Goal: Task Accomplishment & Management: Complete application form

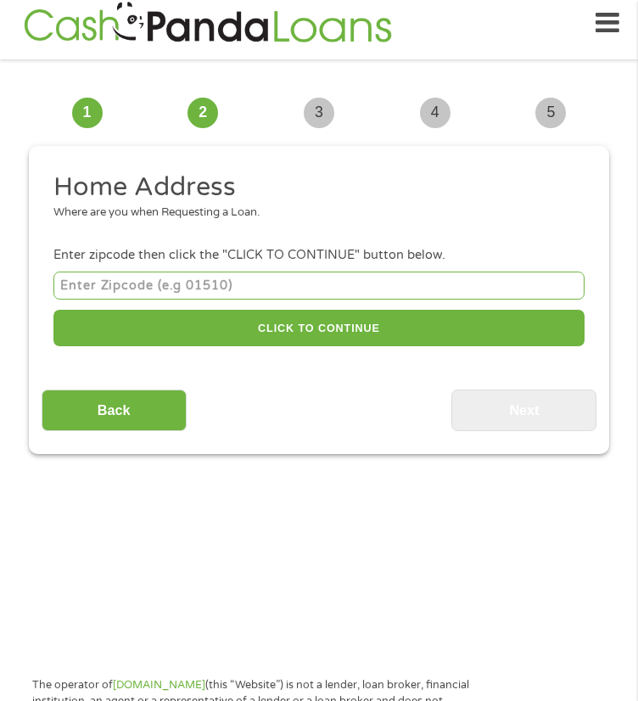
click at [510, 249] on ul "Home Address Where are you when Requesting a Loan. Enter zipcode then click the…" at bounding box center [320, 262] width 556 height 182
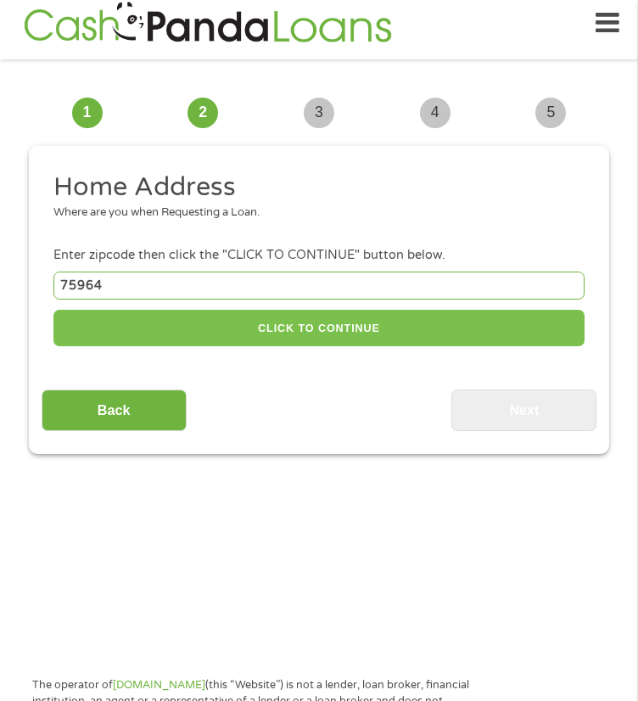
type input "75964"
click at [238, 310] on button "CLICK TO CONTINUE" at bounding box center [318, 328] width 531 height 36
type input "75964"
type input "Nacogdoches"
select select "[US_STATE]"
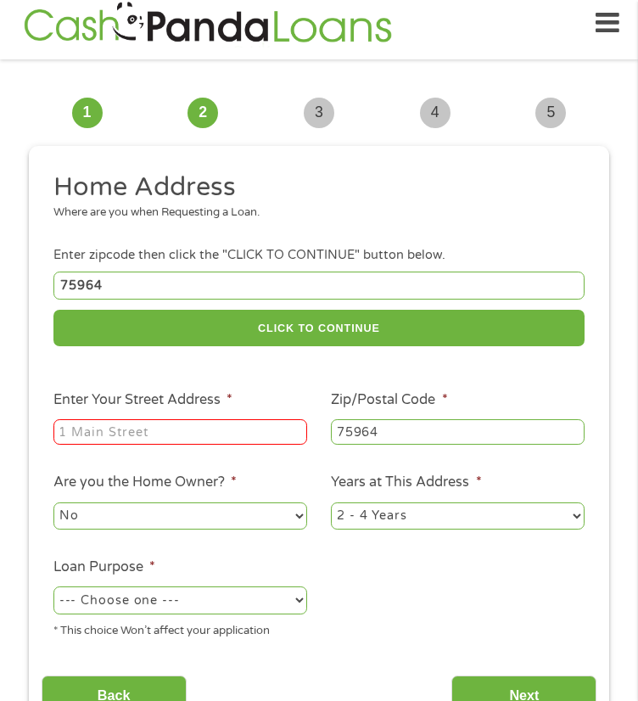
click at [506, 315] on div "75964 CLICK TO CONTINUE Please recheck your Zipcode, it seems to be Incorrect" at bounding box center [318, 310] width 531 height 85
type input "[STREET_ADDRESS]"
click at [186, 502] on select "No Yes" at bounding box center [180, 515] width 254 height 27
select select "yes"
click at [53, 502] on select "No Yes" at bounding box center [180, 515] width 254 height 27
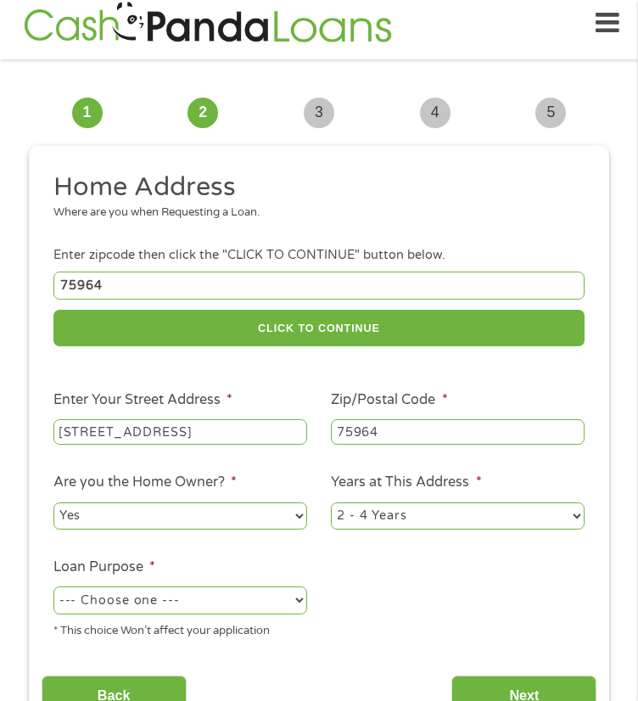
click at [414, 502] on select "1 Year or less 1 - 2 Years 2 - 4 Years Over 4 Years" at bounding box center [458, 515] width 254 height 27
select select "60months"
click at [331, 502] on select "1 Year or less 1 - 2 Years 2 - 4 Years Over 4 Years" at bounding box center [458, 515] width 254 height 27
click at [204, 586] on select "--- Choose one --- Pay Bills Debt Consolidation Home Improvement Major Purchase…" at bounding box center [180, 599] width 254 height 27
select select "homeimprovement"
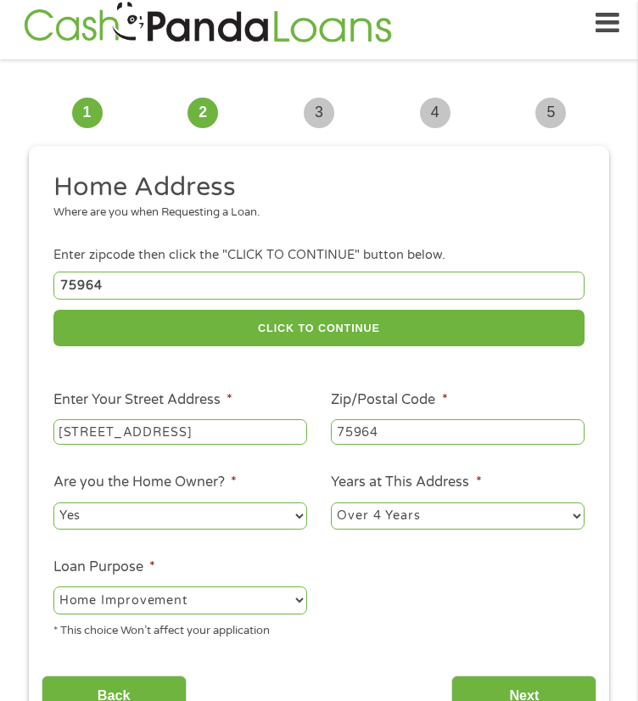
click at [53, 586] on select "--- Choose one --- Pay Bills Debt Consolidation Home Improvement Major Purchase…" at bounding box center [180, 599] width 254 height 27
click at [519, 675] on input "Next" at bounding box center [523, 696] width 145 height 42
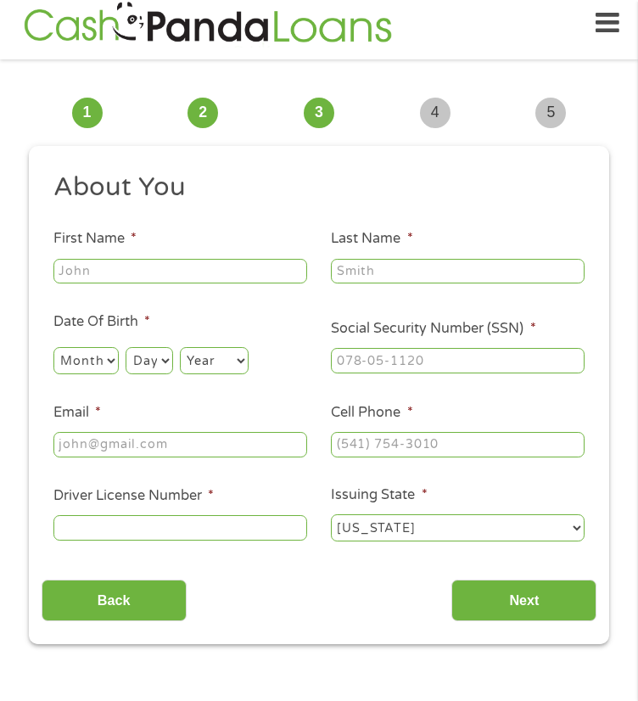
scroll to position [7, 7]
click at [325, 252] on li "Last Name *" at bounding box center [457, 257] width 277 height 58
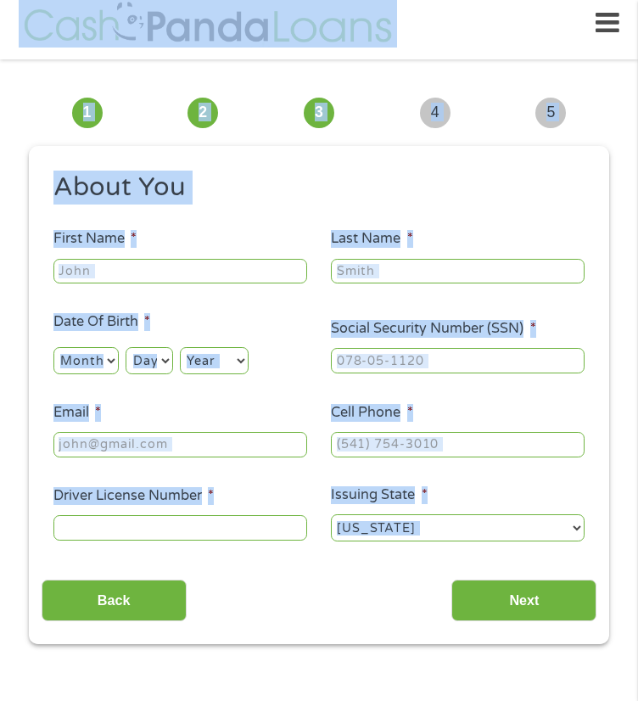
click at [326, 251] on li "Last Name *" at bounding box center [457, 257] width 277 height 58
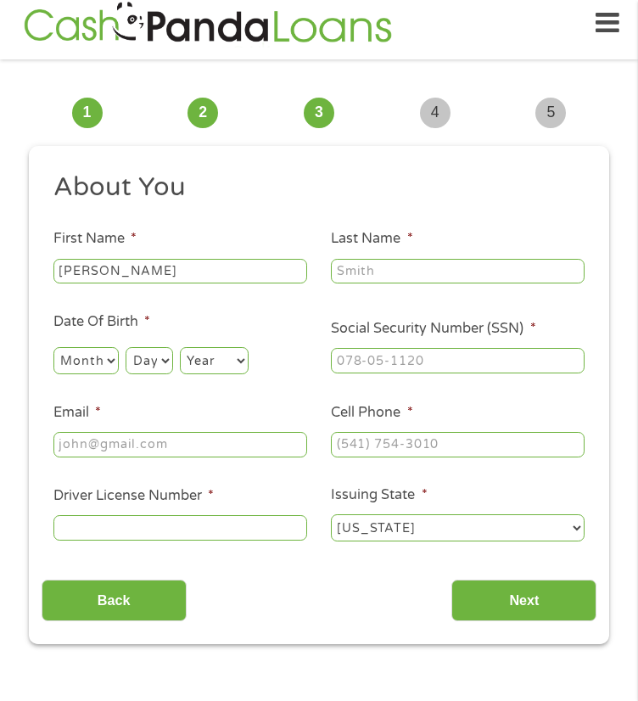
click at [156, 284] on input "[PERSON_NAME]" at bounding box center [180, 271] width 254 height 25
type input "[PERSON_NAME]"
click at [445, 197] on h2 "About You" at bounding box center [312, 188] width 519 height 34
type input "[PERSON_NAME]"
click at [95, 374] on select "Month 1 2 3 4 5 6 7 8 9 10 11 12" at bounding box center [85, 360] width 65 height 27
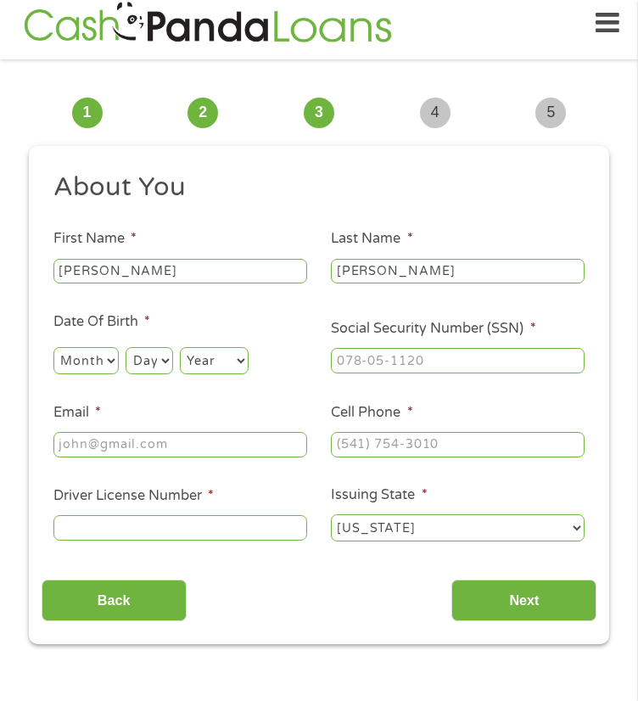
select select "2"
click at [53, 363] on select "Month 1 2 3 4 5 6 7 8 9 10 11 12" at bounding box center [85, 360] width 65 height 27
click at [139, 367] on select "Day 1 2 3 4 5 6 7 8 9 10 11 12 13 14 15 16 17 18 19 20 21 22 23 24 25 26 27 28 …" at bounding box center [149, 360] width 47 height 27
select select "21"
click at [126, 363] on select "Day 1 2 3 4 5 6 7 8 9 10 11 12 13 14 15 16 17 18 19 20 21 22 23 24 25 26 27 28 …" at bounding box center [149, 360] width 47 height 27
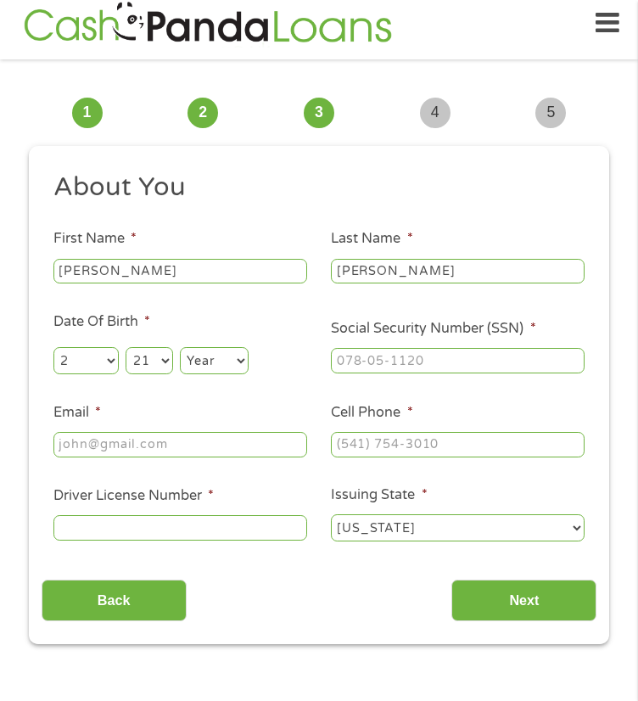
click at [204, 369] on select "Year [DATE] 2006 2005 2004 2003 2002 2001 2000 1999 1998 1997 1996 1995 1994 19…" at bounding box center [214, 360] width 69 height 27
select select "1938"
click at [181, 363] on select "Year [DATE] 2006 2005 2004 2003 2002 2001 2000 1999 1998 1997 1996 1995 1994 19…" at bounding box center [214, 360] width 69 height 27
type input "___-__-____"
click at [378, 373] on input "___-__-____" at bounding box center [458, 360] width 254 height 25
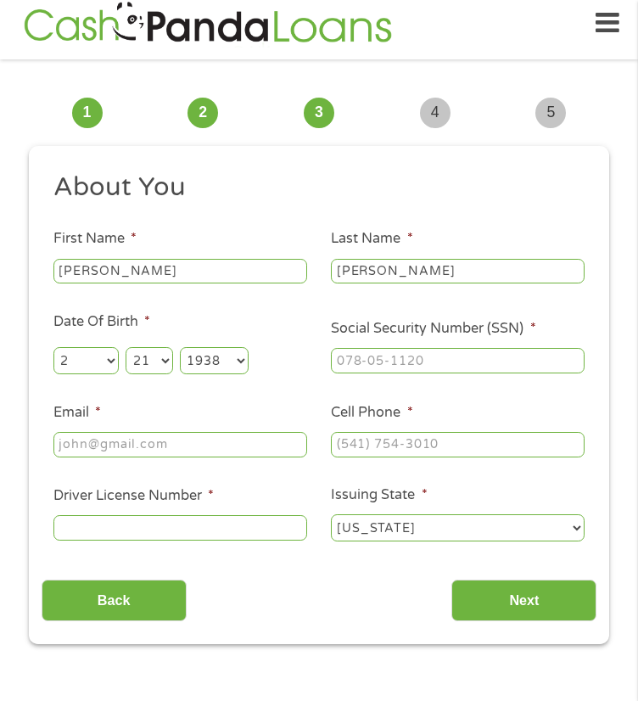
click at [365, 330] on ul "About You This field is hidden when viewing the form Title * --- Choose one ---…" at bounding box center [320, 364] width 556 height 386
type input "454-58-7910"
click at [241, 457] on input "Email *" at bounding box center [180, 444] width 254 height 25
click at [230, 456] on input "Email *" at bounding box center [180, 444] width 254 height 25
type input "[EMAIL_ADDRESS][DOMAIN_NAME]"
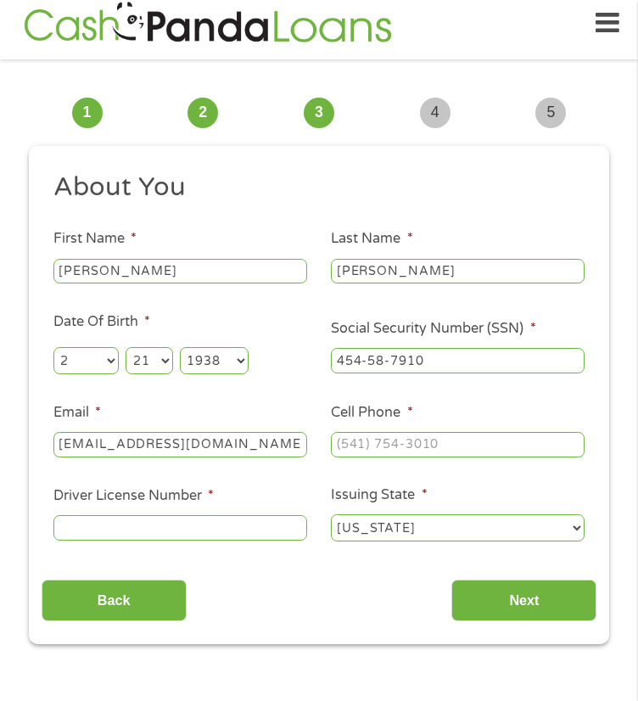
click at [521, 331] on ul "About You This field is hidden when viewing the form Title * --- Choose one ---…" at bounding box center [320, 364] width 556 height 386
type input "[PHONE_NUMBER]"
click at [266, 544] on div at bounding box center [180, 527] width 254 height 31
click at [265, 540] on input "Driver License Number *" at bounding box center [180, 527] width 254 height 25
click at [473, 245] on li "Last Name * [PERSON_NAME]" at bounding box center [457, 257] width 277 height 58
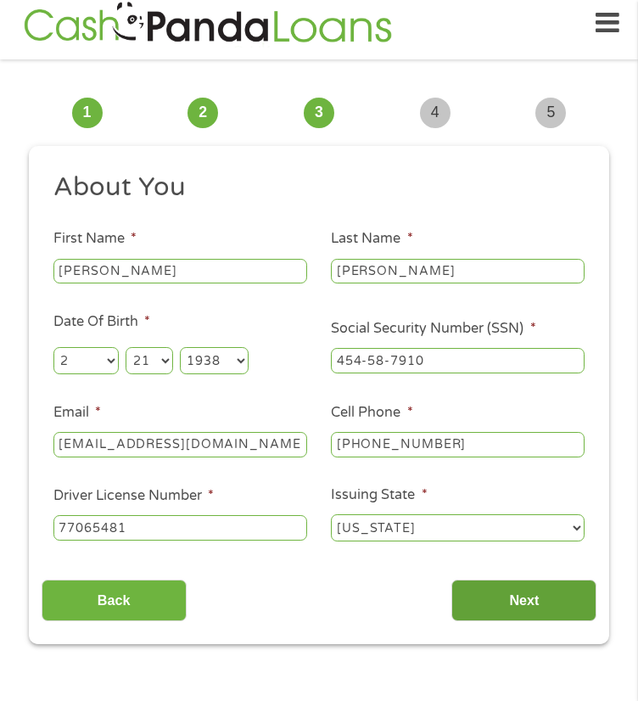
type input "77065481"
click at [496, 614] on input "Next" at bounding box center [523, 601] width 145 height 42
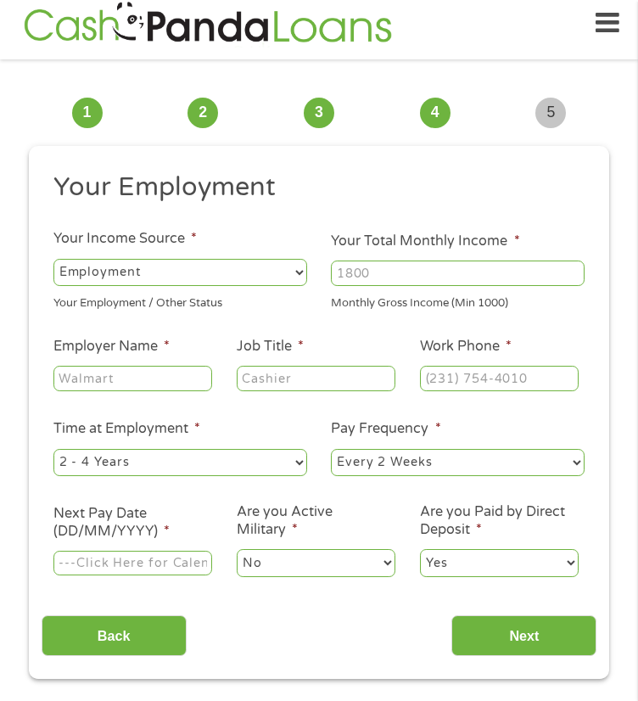
drag, startPoint x: 401, startPoint y: 266, endPoint x: 427, endPoint y: 280, distance: 29.3
click at [410, 267] on li "Your Total Monthly Income * Monthly Gross Income (Min 1000)" at bounding box center [457, 271] width 277 height 81
click at [428, 282] on input "Your Total Monthly Income *" at bounding box center [458, 272] width 254 height 25
type input "6654"
click at [424, 339] on ul "Your Employment Your Income Source * --- Choose one --- Employment [DEMOGRAPHIC…" at bounding box center [320, 382] width 556 height 422
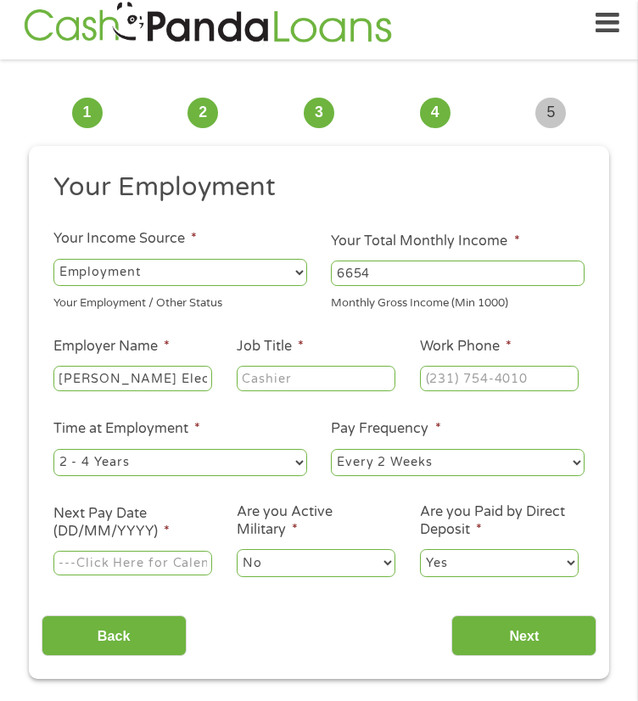
type input "[PERSON_NAME] Electric Supply"
click at [161, 476] on select "--- Choose one --- 1 Year or less 1 - 2 Years 2 - 4 Years Over 4 Years" at bounding box center [180, 462] width 254 height 27
select select "60months"
click at [53, 465] on select "--- Choose one --- 1 Year or less 1 - 2 Years 2 - 4 Years Over 4 Years" at bounding box center [180, 462] width 254 height 27
click at [300, 391] on input "Job Title *" at bounding box center [316, 378] width 159 height 25
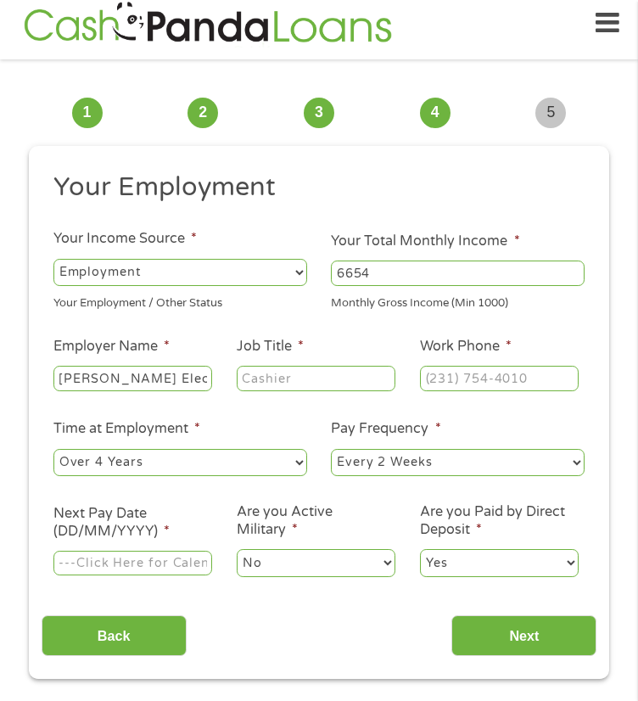
click at [360, 347] on ul "Your Employment Your Income Source * --- Choose one --- Employment [DEMOGRAPHIC…" at bounding box center [320, 382] width 556 height 422
type input "Manager"
drag, startPoint x: 424, startPoint y: 349, endPoint x: 437, endPoint y: 347, distance: 12.8
click at [428, 346] on ul "Your Employment Your Income Source * --- Choose one --- Employment [DEMOGRAPHIC…" at bounding box center [320, 382] width 556 height 422
type input "[PHONE_NUMBER]"
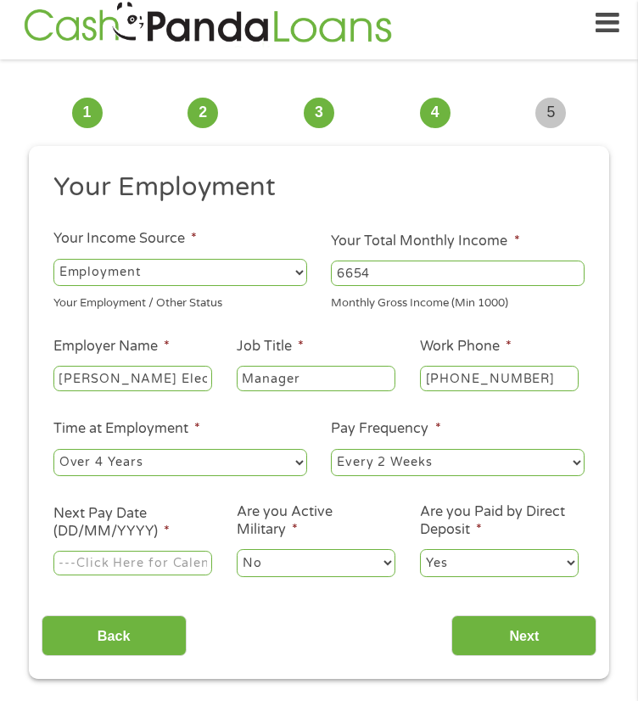
click at [262, 476] on select "--- Choose one --- 1 Year or less 1 - 2 Years 2 - 4 Years Over 4 Years" at bounding box center [180, 462] width 254 height 27
click at [53, 465] on select "--- Choose one --- 1 Year or less 1 - 2 Years 2 - 4 Years Over 4 Years" at bounding box center [180, 462] width 254 height 27
click at [182, 576] on input "Next Pay Date (DD/MM/YYYY) *" at bounding box center [132, 563] width 159 height 25
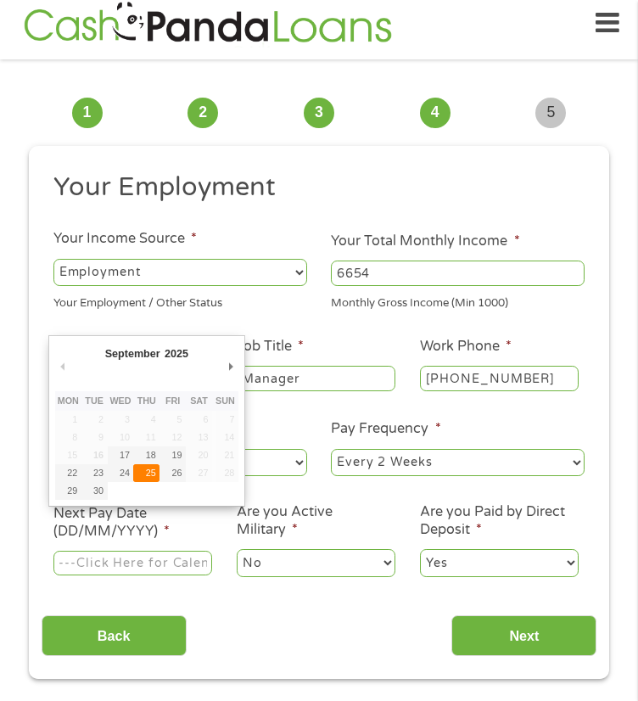
type input "[DATE]"
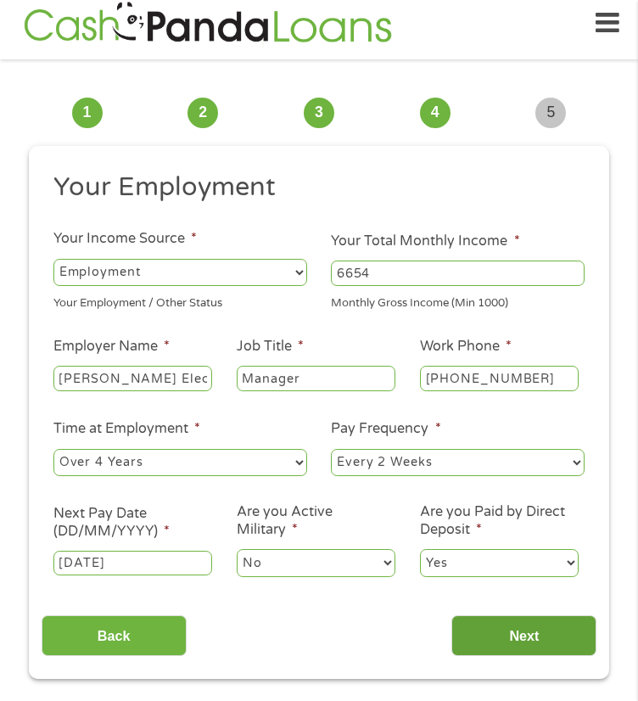
click at [498, 642] on input "Next" at bounding box center [523, 636] width 145 height 42
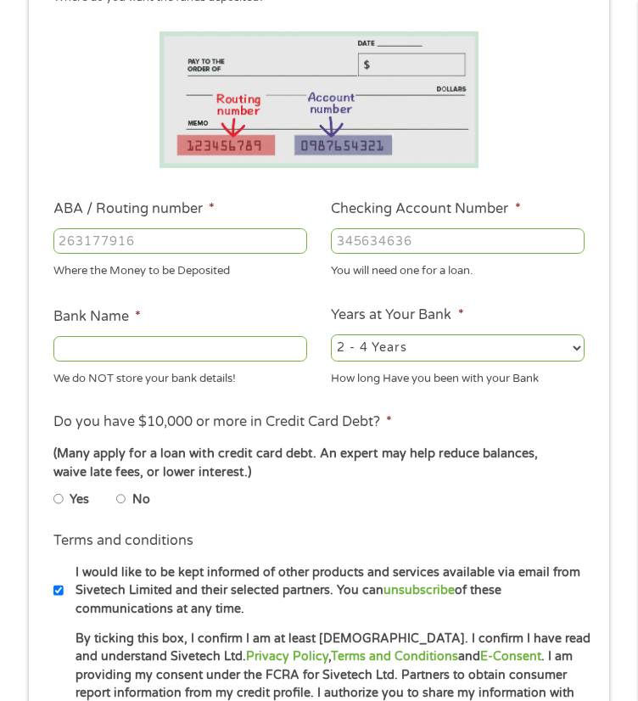
scroll to position [267, 0]
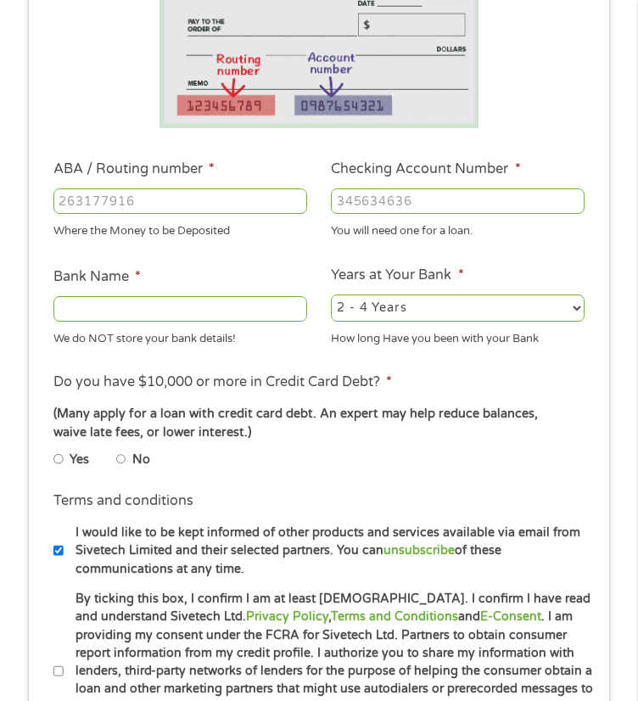
click at [251, 301] on li "Bank Name * We do NOT store your bank details!" at bounding box center [180, 306] width 277 height 81
type input "111900785"
click at [221, 276] on ul "Bank Information Where do you want the funds deposited? ABA / Routing number * …" at bounding box center [320, 334] width 556 height 837
click at [265, 288] on li "Bank Name * We do NOT store your bank details!" at bounding box center [180, 306] width 277 height 81
type input "8412436329"
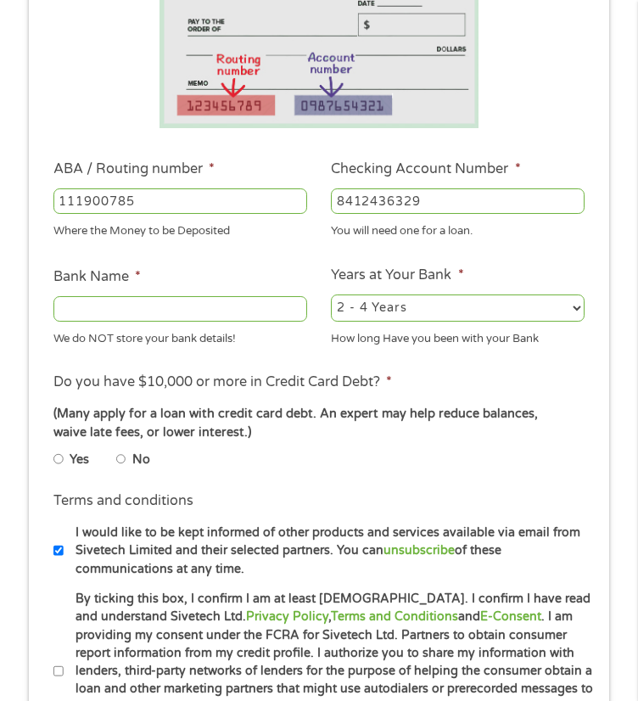
click at [383, 322] on select "2 - 4 Years 6 - 12 Months 1 - 2 Years Over 4 Years" at bounding box center [458, 307] width 254 height 27
select select "60months"
click at [331, 311] on select "2 - 4 Years 6 - 12 Months 1 - 2 Years Over 4 Years" at bounding box center [458, 307] width 254 height 27
click at [204, 322] on input "Bank Name *" at bounding box center [180, 308] width 254 height 25
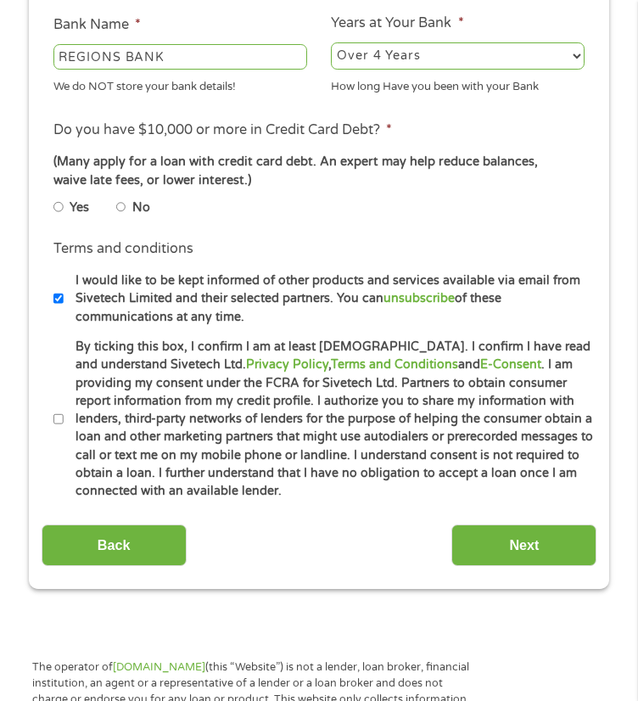
scroll to position [607, 0]
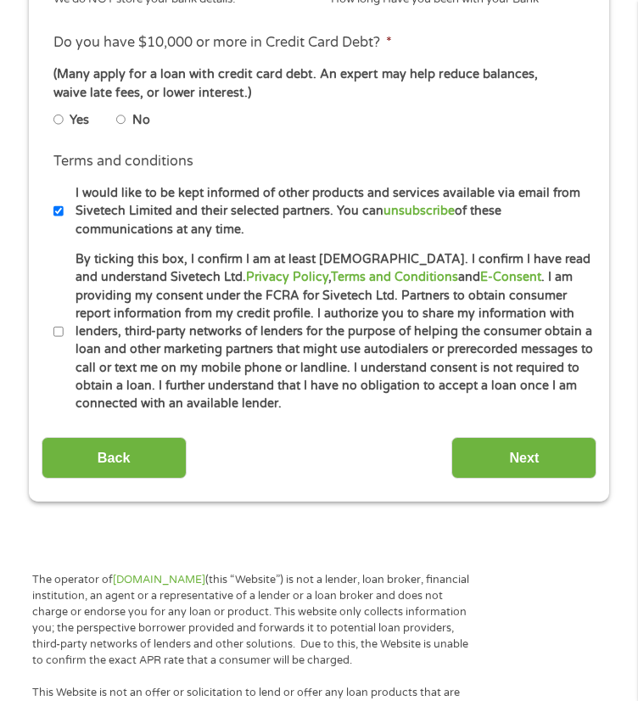
type input "REGIONS BANK"
click at [204, 373] on label "By ticking this box, I confirm I am at least [DEMOGRAPHIC_DATA]. I confirm I ha…" at bounding box center [330, 331] width 533 height 162
click at [64, 342] on input "By ticking this box, I confirm I am at least [DEMOGRAPHIC_DATA]. I confirm I ha…" at bounding box center [58, 332] width 10 height 20
checkbox input "true"
click at [137, 130] on label "No" at bounding box center [141, 120] width 18 height 19
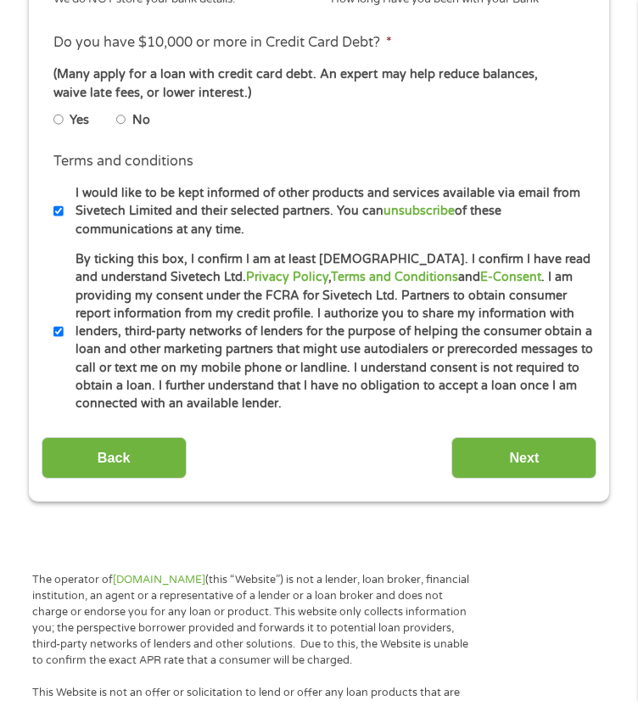
click at [126, 130] on input "No" at bounding box center [121, 119] width 10 height 20
radio input "true"
click at [529, 478] on input "Next" at bounding box center [523, 458] width 145 height 42
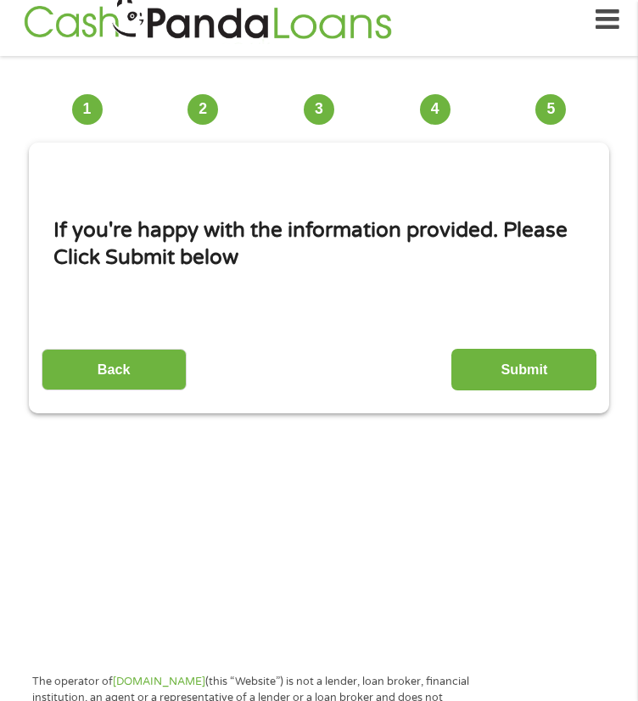
scroll to position [13, 0]
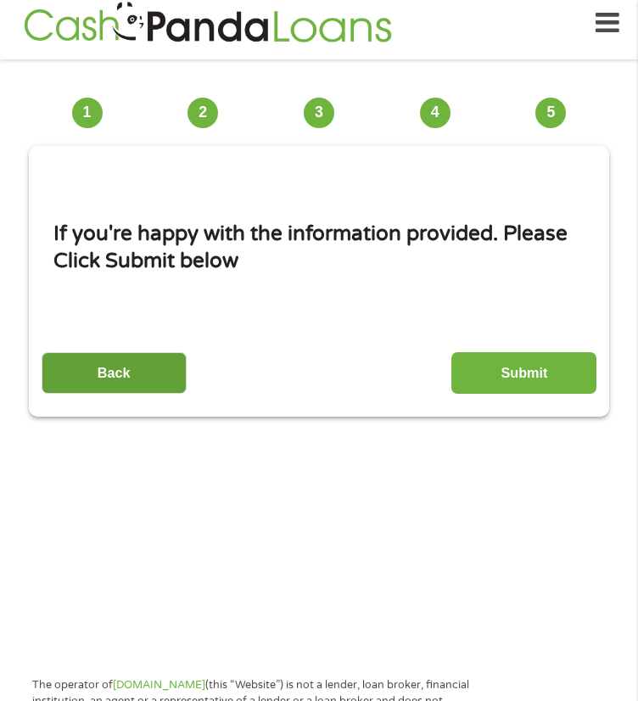
click at [100, 372] on input "Back" at bounding box center [114, 373] width 145 height 42
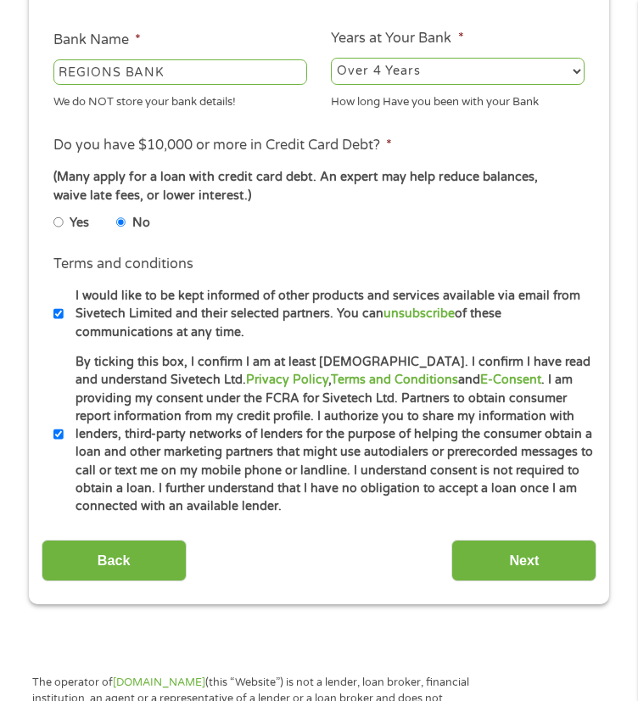
scroll to position [776, 0]
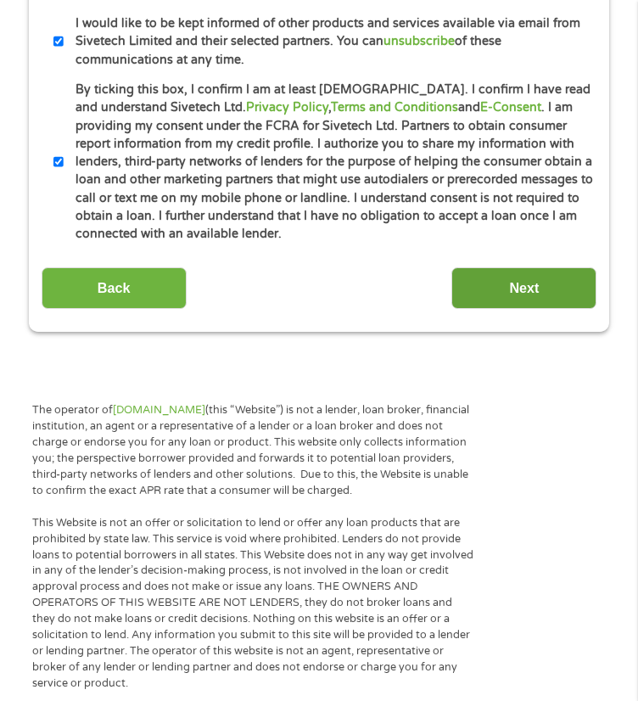
click at [499, 309] on input "Next" at bounding box center [523, 288] width 145 height 42
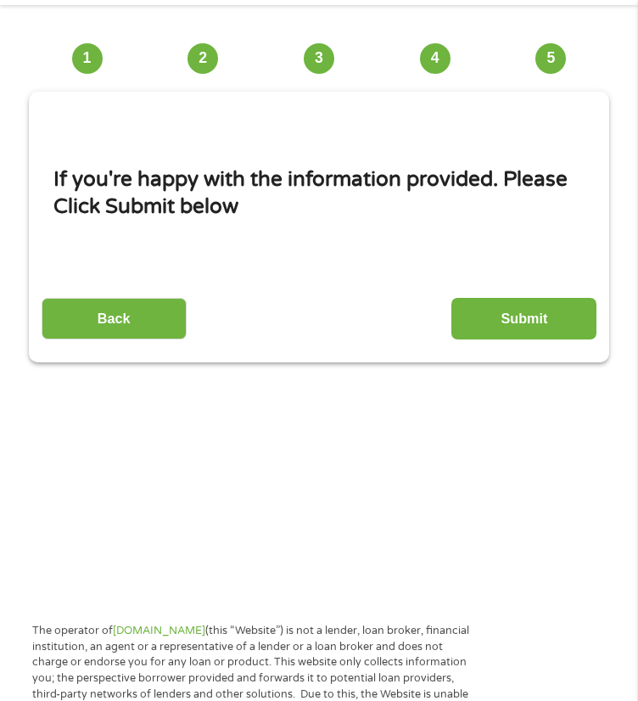
scroll to position [13, 0]
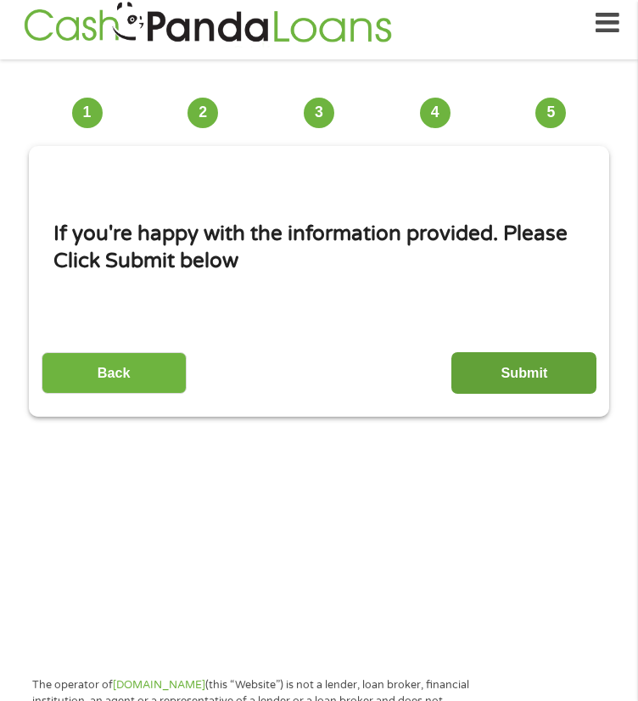
click at [545, 383] on input "Submit" at bounding box center [523, 373] width 145 height 42
